Goal: Task Accomplishment & Management: Manage account settings

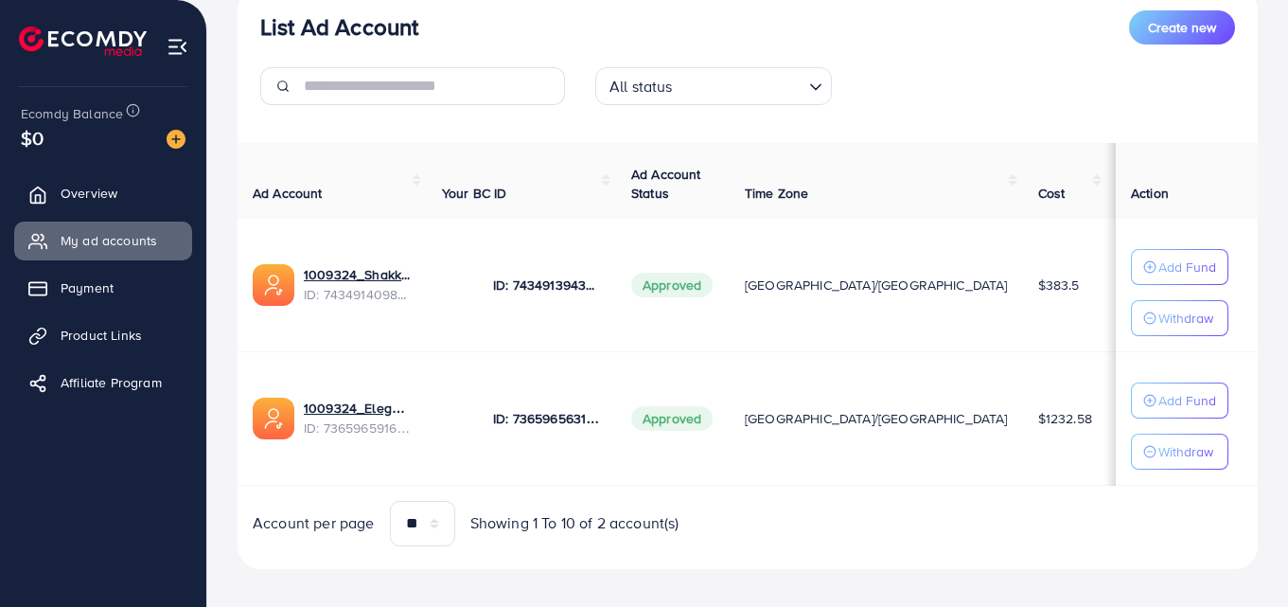
scroll to position [259, 0]
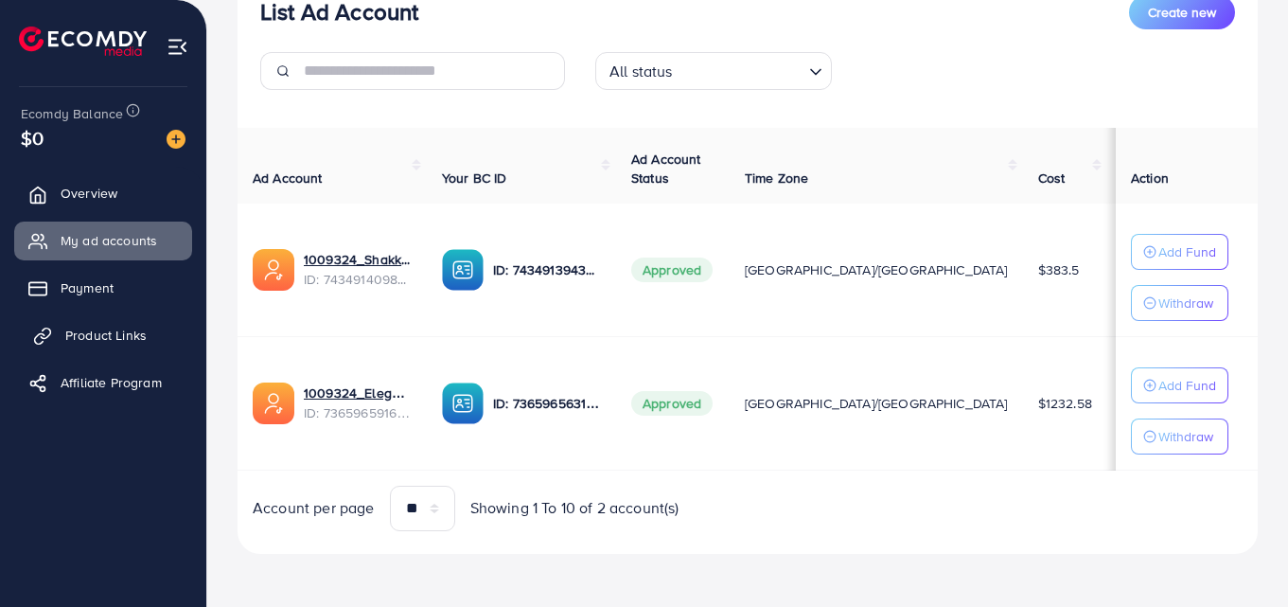
click at [105, 330] on span "Product Links" at bounding box center [105, 335] width 81 height 19
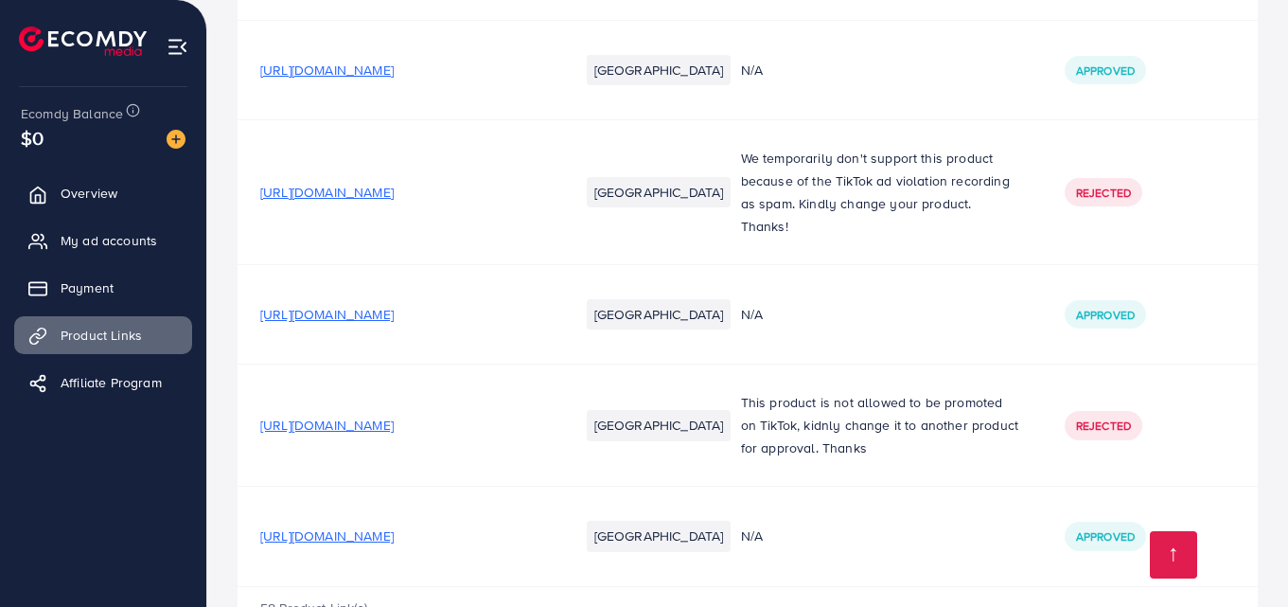
scroll to position [5996, 0]
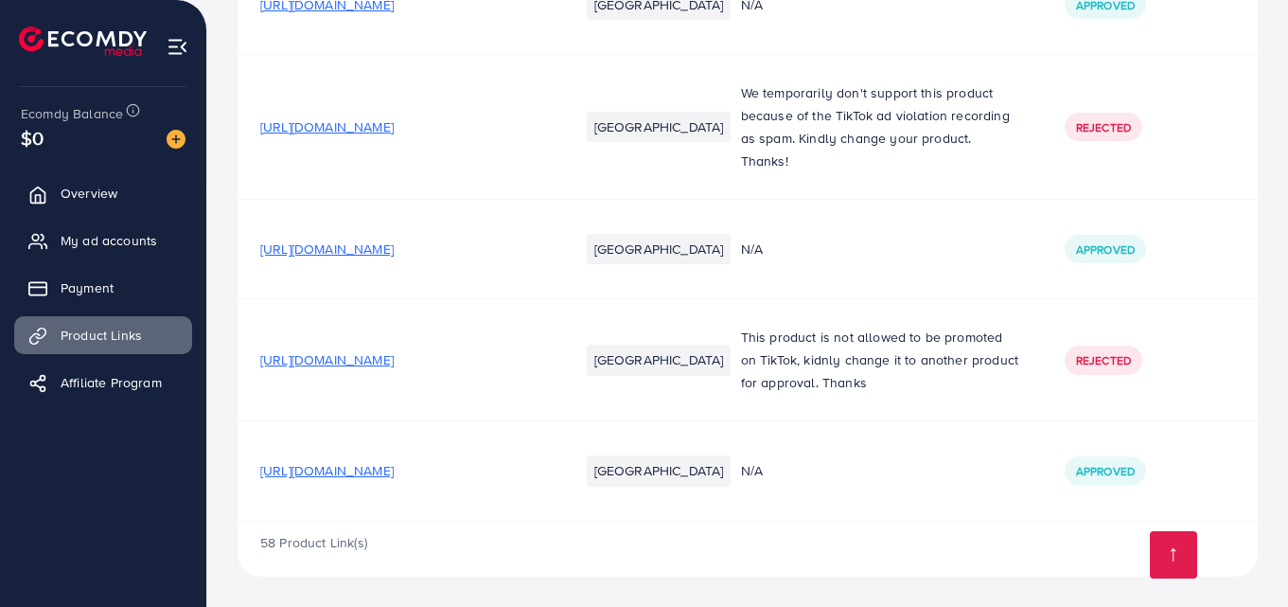
click at [394, 467] on span "[URL][DOMAIN_NAME]" at bounding box center [326, 470] width 133 height 19
click at [103, 241] on span "My ad accounts" at bounding box center [113, 240] width 97 height 19
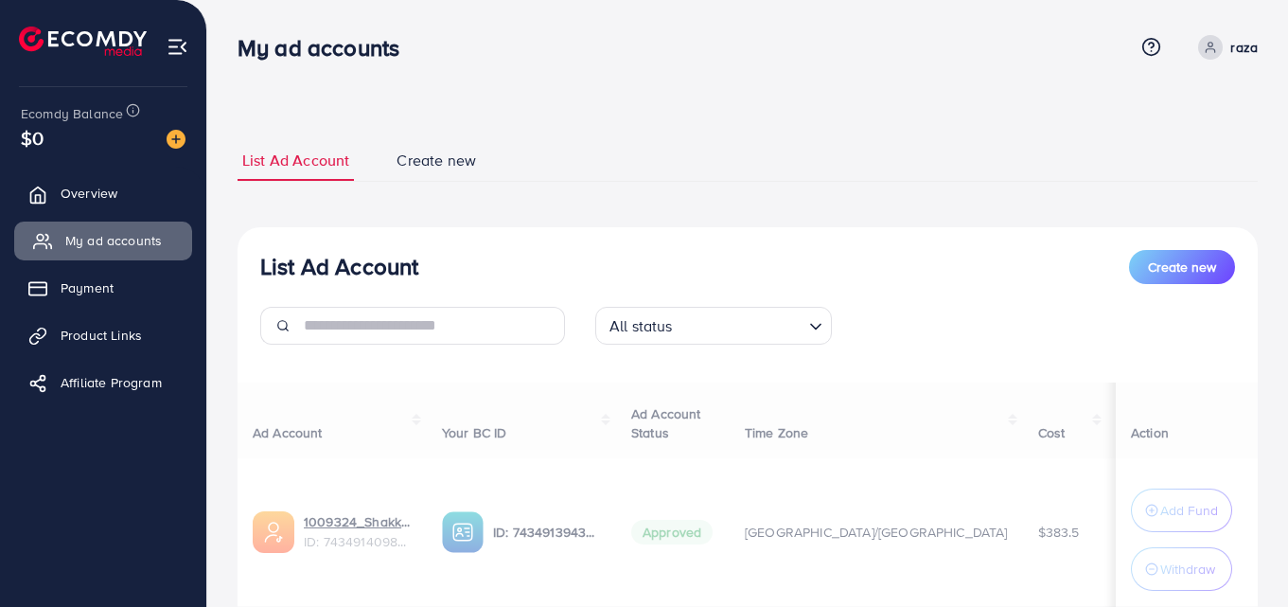
scroll to position [290, 0]
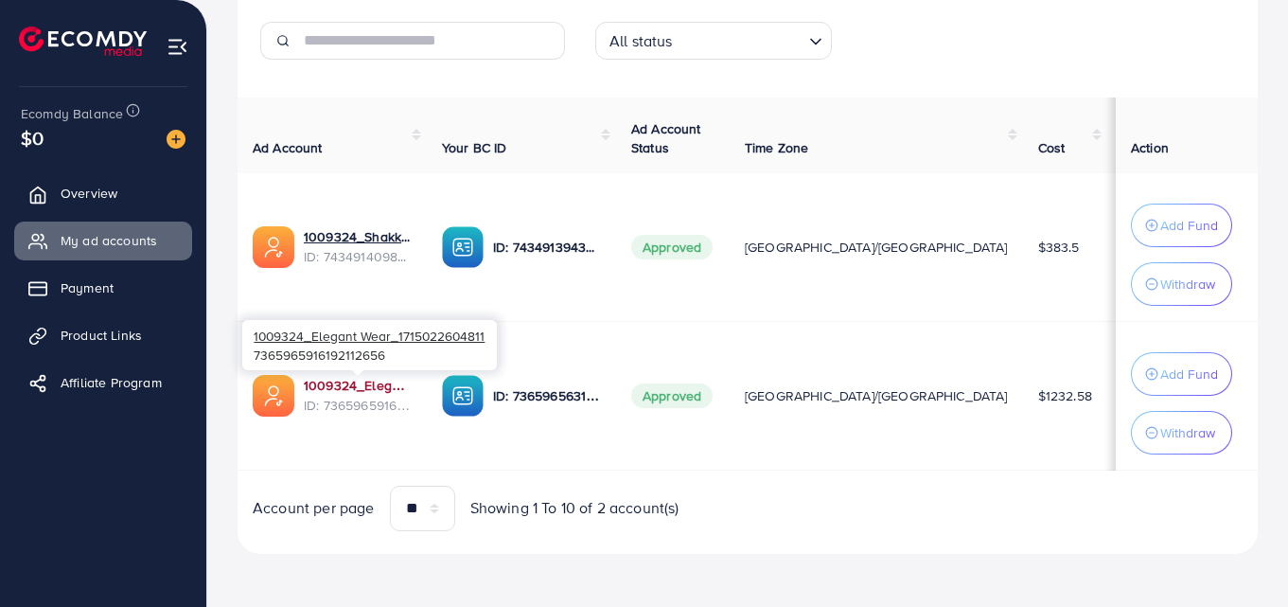
click at [386, 379] on link "1009324_Elegant Wear_1715022604811" at bounding box center [358, 385] width 108 height 19
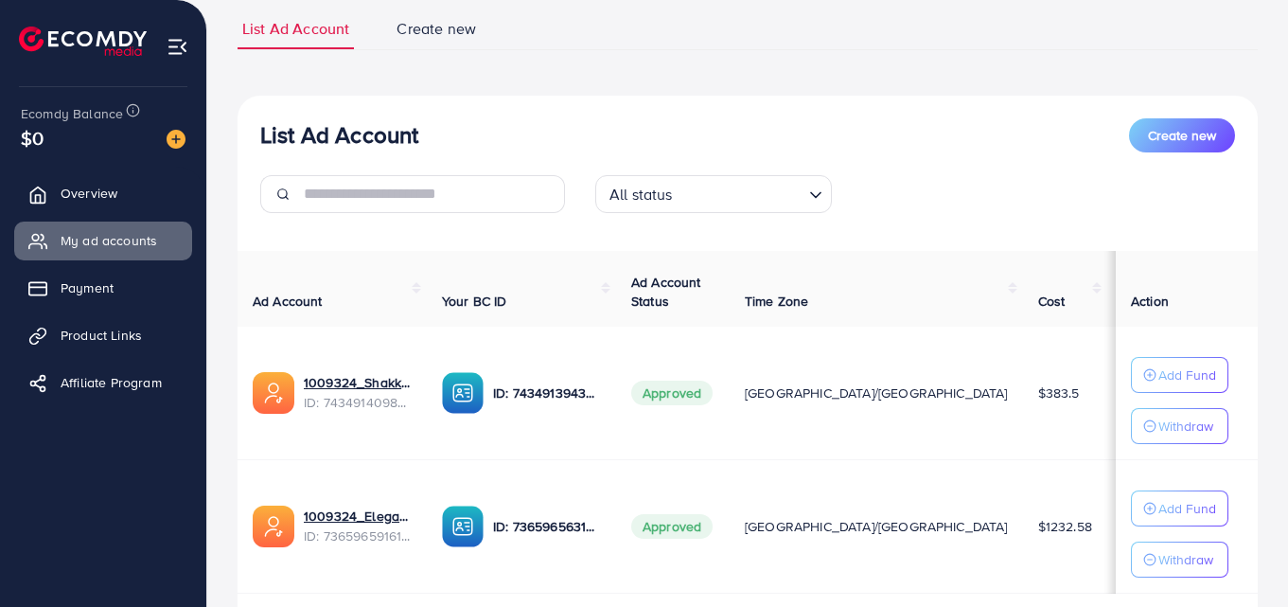
scroll to position [143, 0]
